Goal: Complete application form

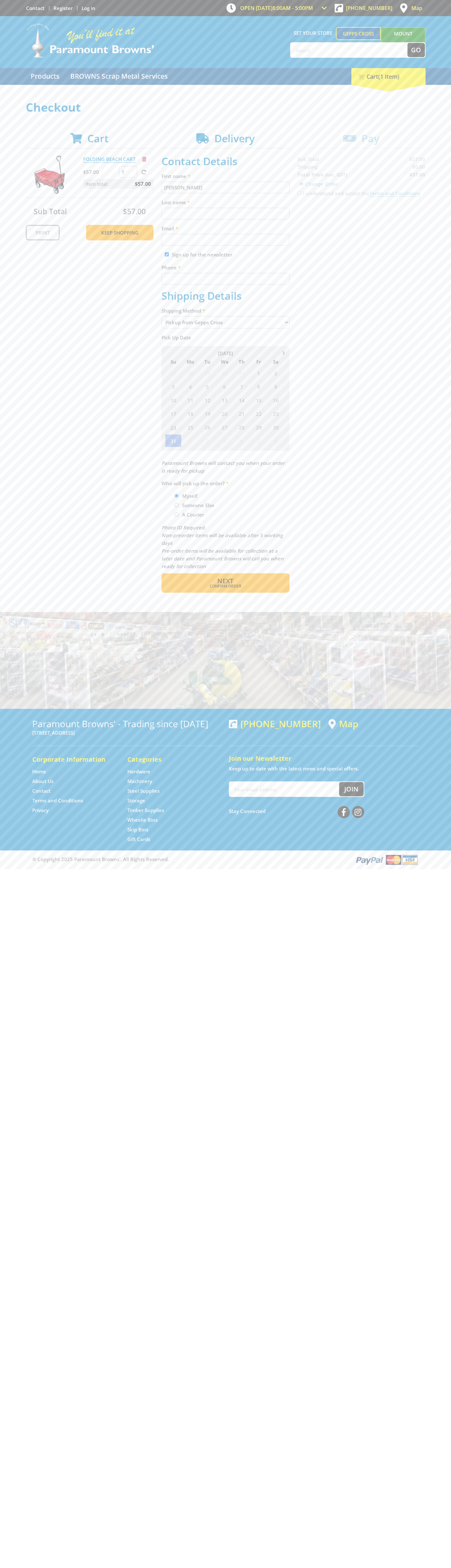
type input "[PERSON_NAME]"
type input "[EMAIL_ADDRESS][DOMAIN_NAME]"
type input "0293744000"
click at [226, 581] on span "Next" at bounding box center [226, 580] width 17 height 9
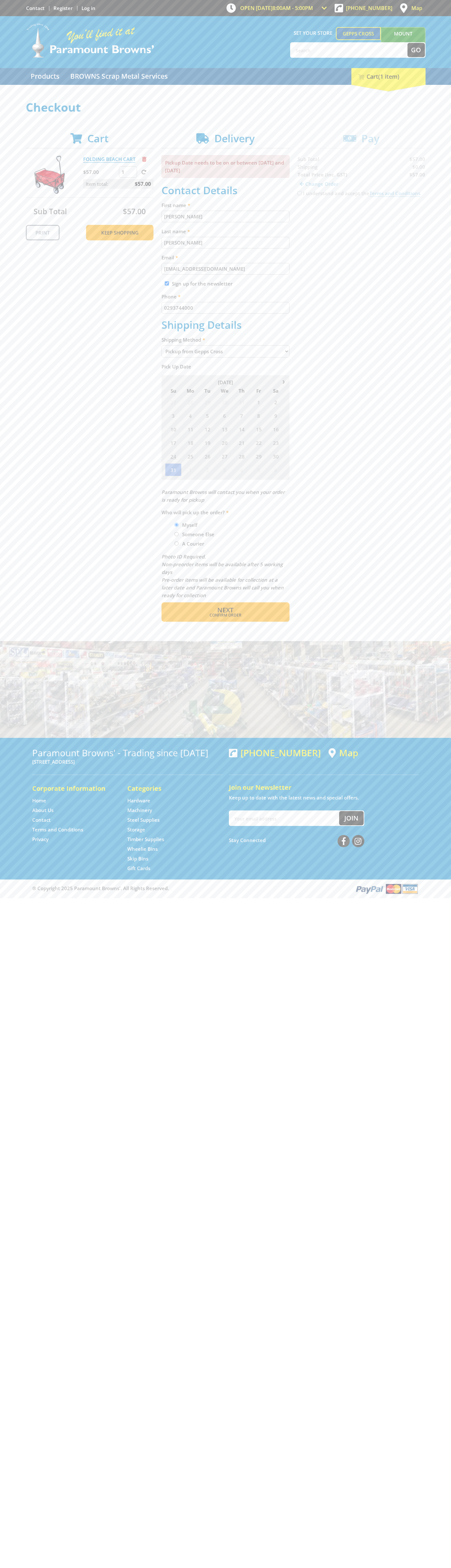
type input "[PERSON_NAME]"
click at [226, 615] on span "Confirm order" at bounding box center [225, 615] width 100 height 4
click at [226, 610] on span "Next" at bounding box center [226, 609] width 17 height 9
